Goal: Task Accomplishment & Management: Use online tool/utility

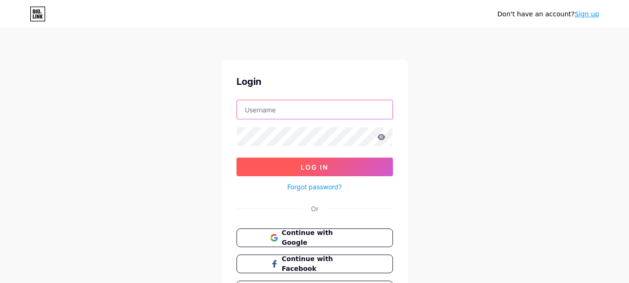
type input "[EMAIL_ADDRESS][DOMAIN_NAME]"
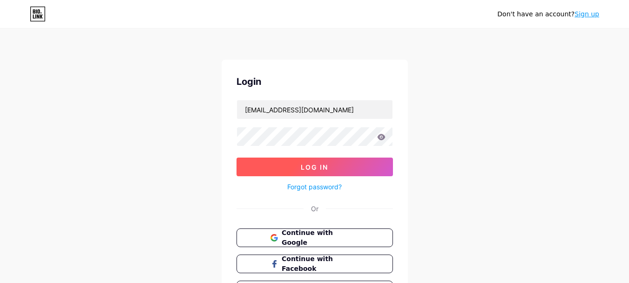
click at [326, 168] on span "Log In" at bounding box center [314, 167] width 27 height 8
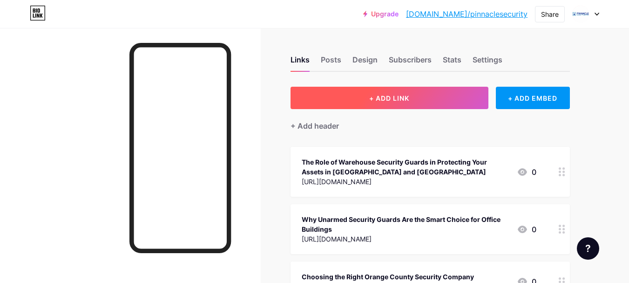
click at [397, 104] on button "+ ADD LINK" at bounding box center [390, 98] width 198 height 22
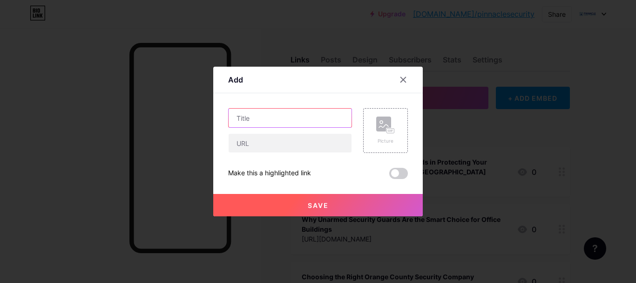
click at [264, 122] on input "text" at bounding box center [290, 118] width 123 height 19
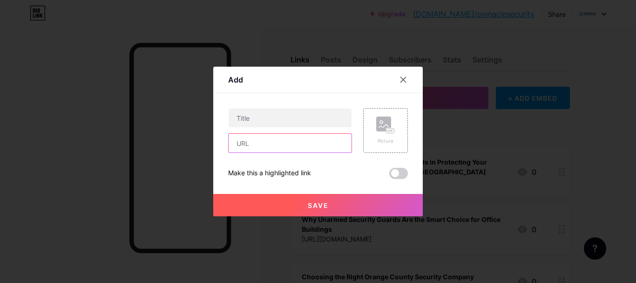
click at [265, 149] on input "text" at bounding box center [290, 143] width 123 height 19
paste input "[URL][DOMAIN_NAME]"
type input "[URL][DOMAIN_NAME]"
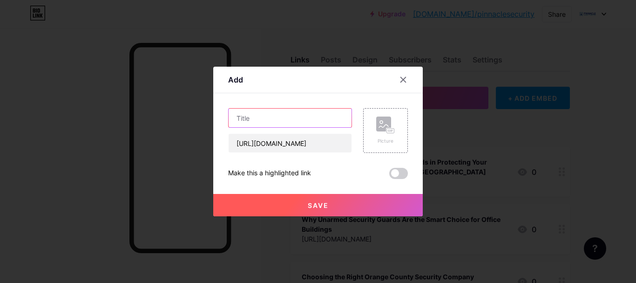
scroll to position [0, 0]
click at [276, 119] on input "text" at bounding box center [290, 118] width 123 height 19
paste input "Security Guard Services LA: Securing Residential Spaces with Reliable Apartment…"
type input "Security Guard Services LA: Securing Residential Spaces with Reliable Apartment…"
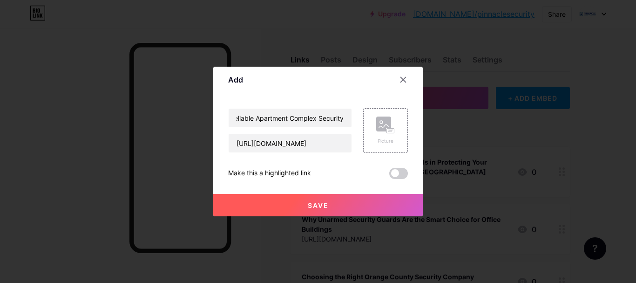
click at [351, 199] on button "Save" at bounding box center [318, 205] width 210 height 22
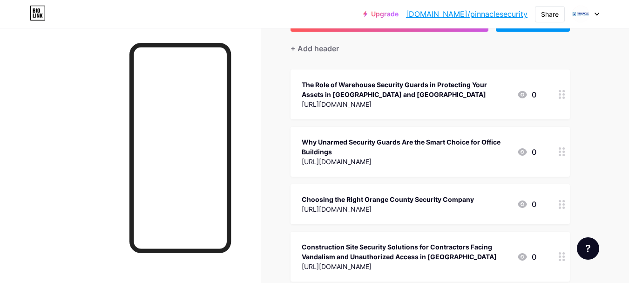
scroll to position [0, 0]
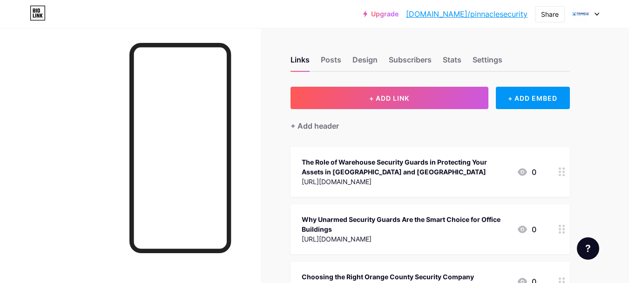
click at [493, 15] on link "[DOMAIN_NAME]/pinnaclesecurity" at bounding box center [467, 13] width 122 height 11
